Goal: Navigation & Orientation: Find specific page/section

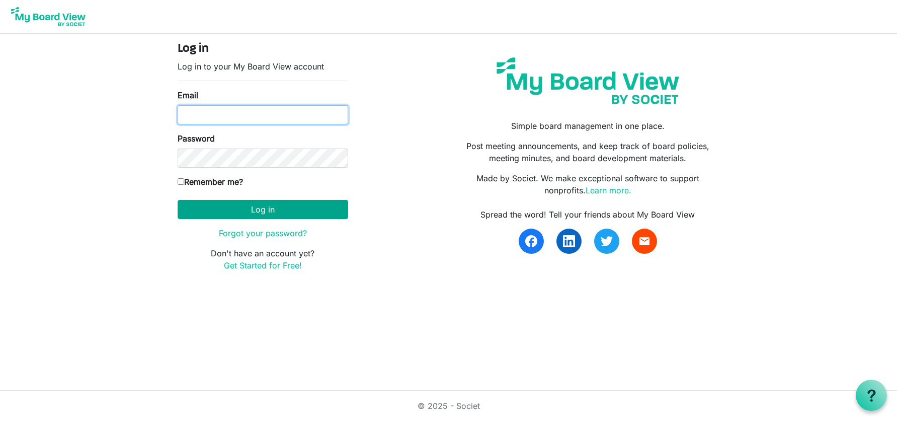
type input "[EMAIL_ADDRESS][DOMAIN_NAME]"
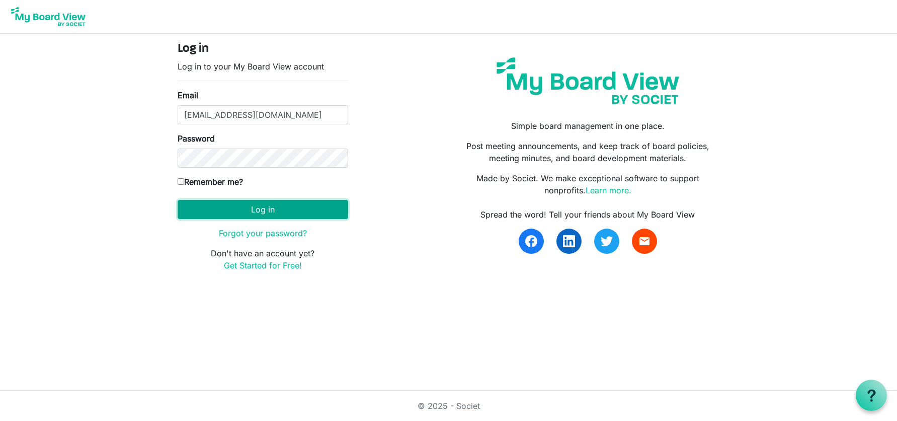
click at [262, 208] on button "Log in" at bounding box center [263, 209] width 171 height 19
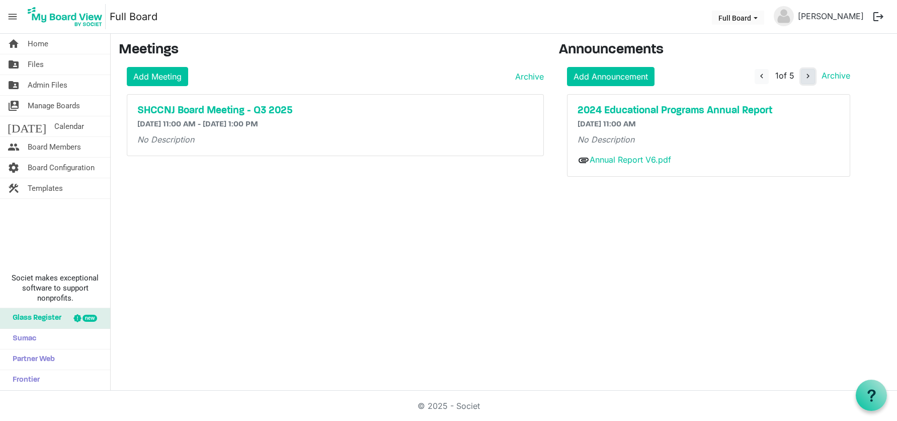
click at [807, 78] on span "navigate_next" at bounding box center [808, 75] width 9 height 9
click at [43, 102] on span "Manage Boards" at bounding box center [54, 106] width 52 height 20
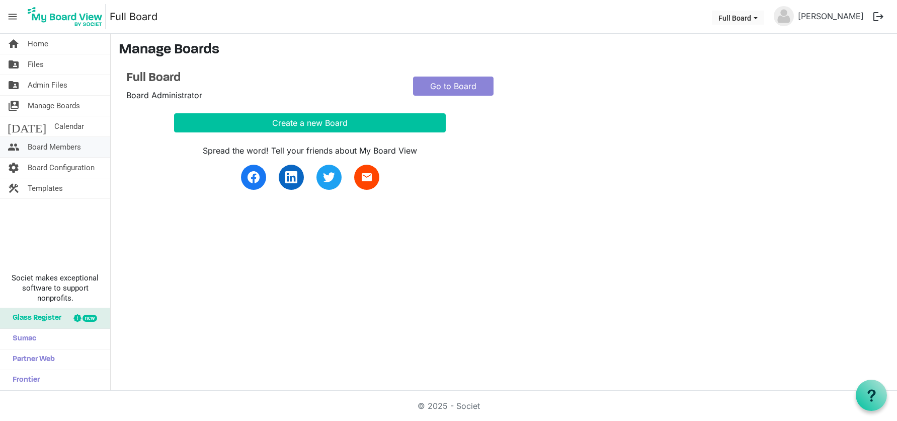
click at [56, 144] on span "Board Members" at bounding box center [54, 147] width 53 height 20
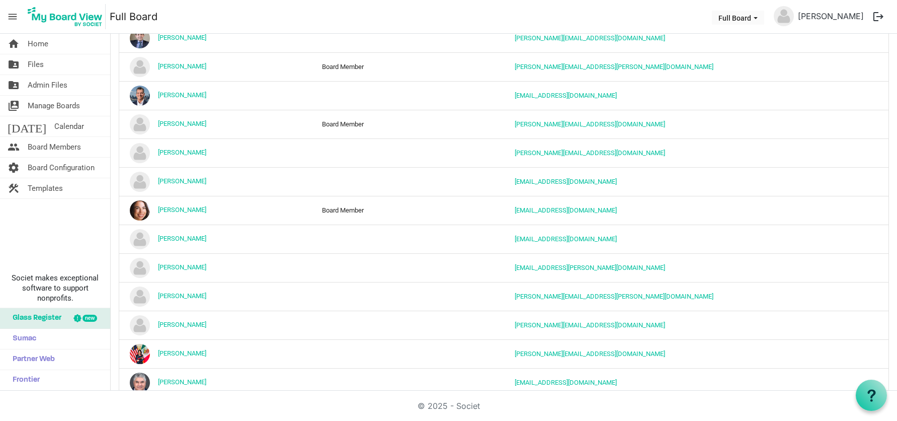
scroll to position [236, 0]
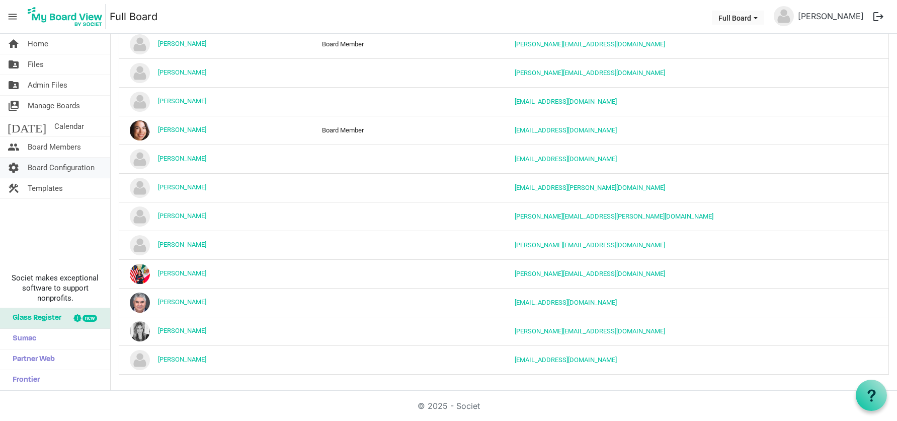
click at [79, 167] on span "Board Configuration" at bounding box center [61, 167] width 67 height 20
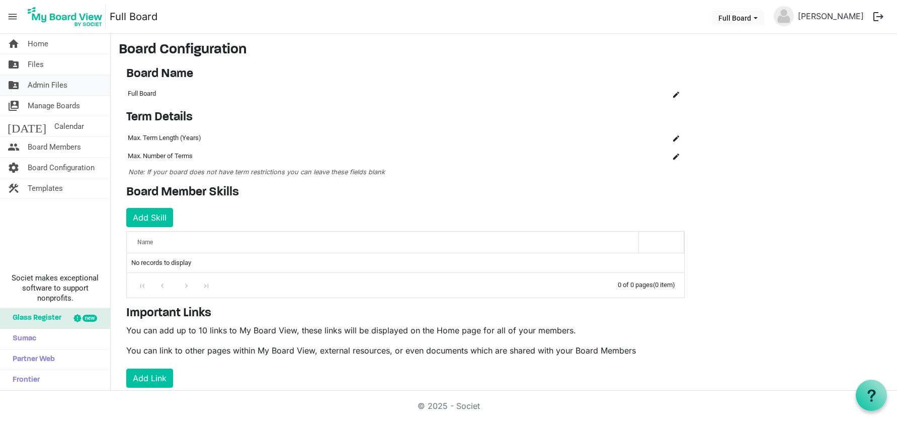
click at [53, 88] on span "Admin Files" at bounding box center [48, 85] width 40 height 20
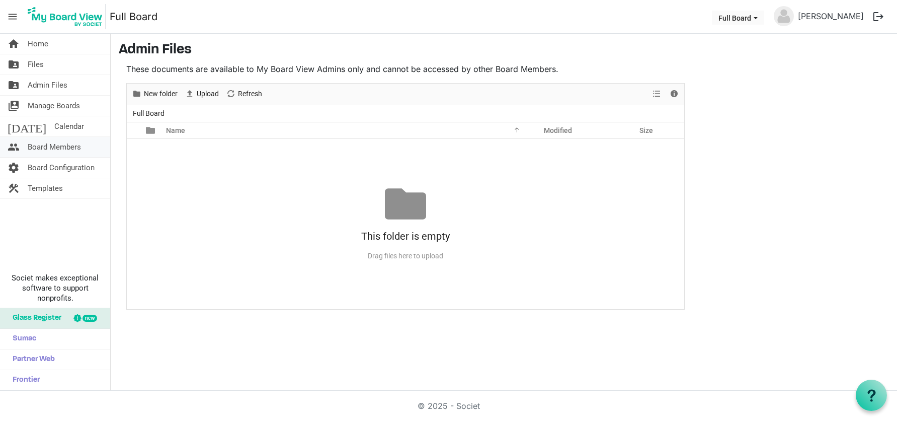
click at [57, 151] on span "Board Members" at bounding box center [54, 147] width 53 height 20
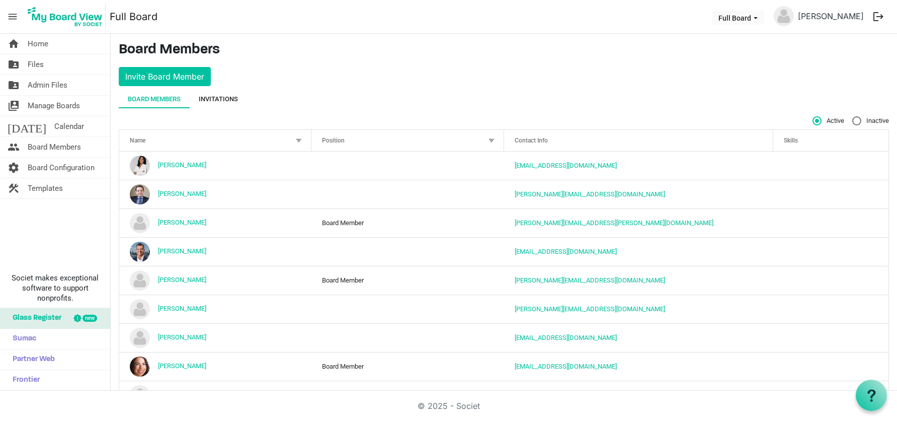
click at [213, 99] on div "Invitations" at bounding box center [218, 99] width 39 height 10
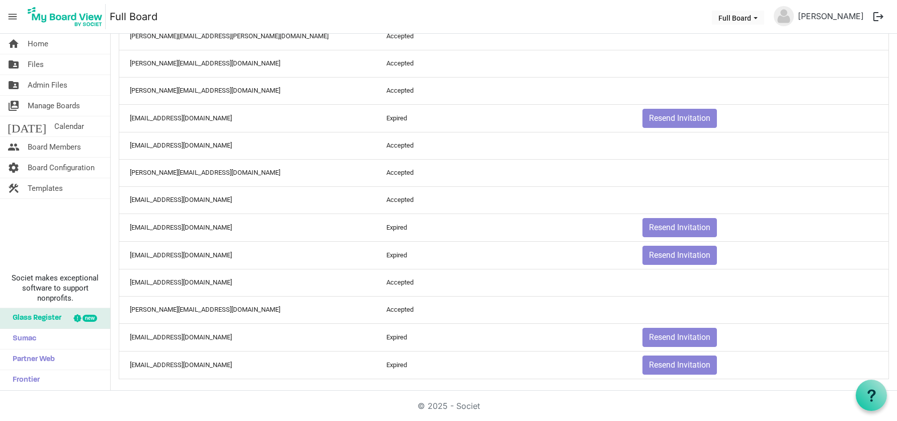
scroll to position [392, 0]
